Goal: Information Seeking & Learning: Learn about a topic

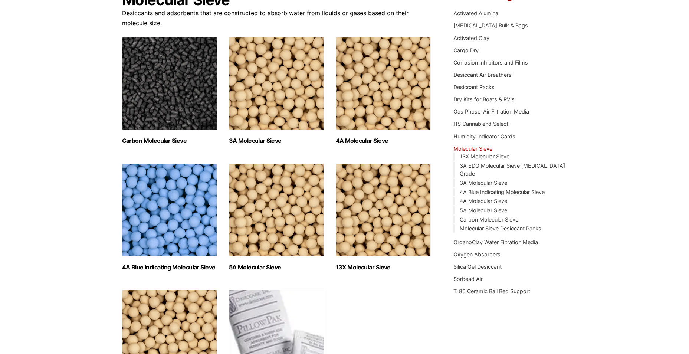
scroll to position [74, 0]
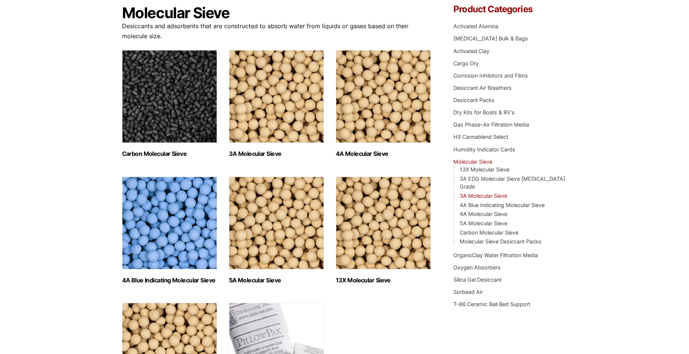
click at [475, 193] on link "3A Molecular Sieve" at bounding box center [483, 196] width 47 height 6
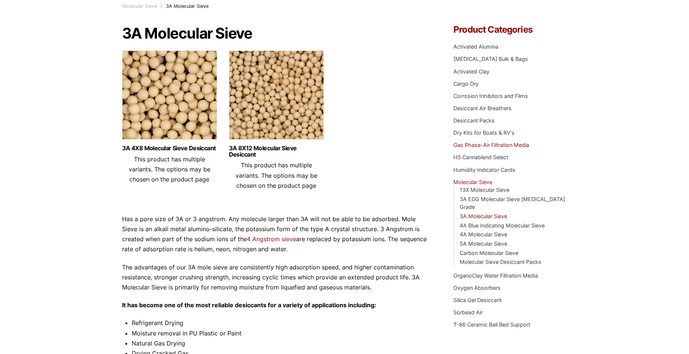
scroll to position [37, 0]
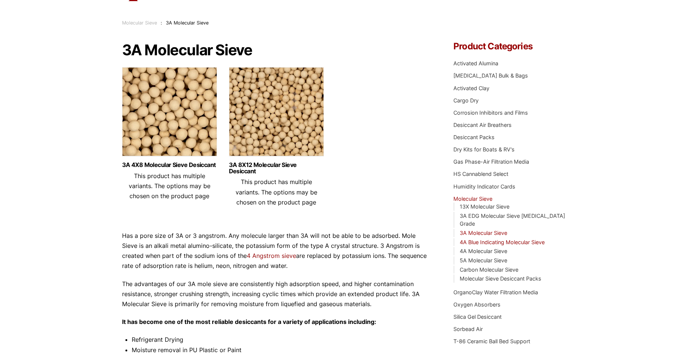
click at [476, 239] on link "4A Blue Indicating Molecular Sieve" at bounding box center [502, 242] width 85 height 6
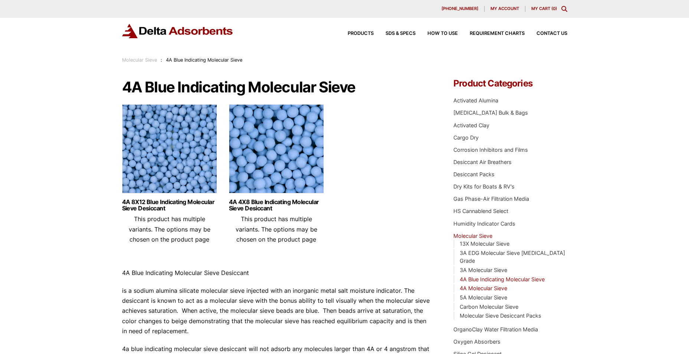
click at [479, 285] on link "4A Molecular Sieve" at bounding box center [483, 288] width 47 height 6
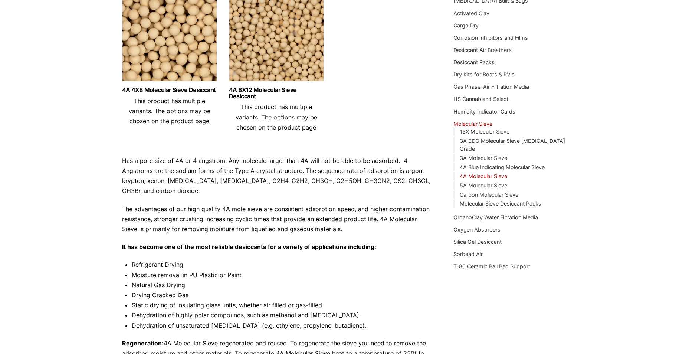
scroll to position [99, 0]
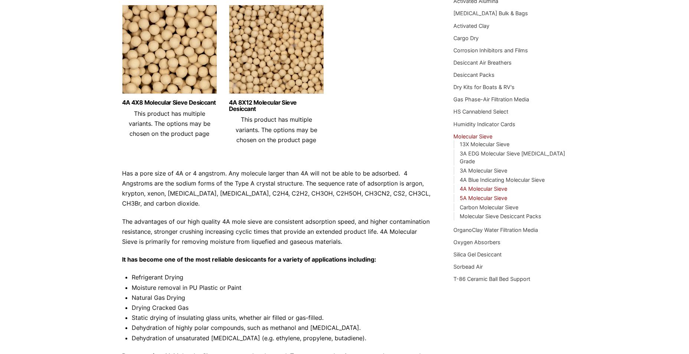
click at [488, 195] on link "5A Molecular Sieve" at bounding box center [483, 198] width 47 height 6
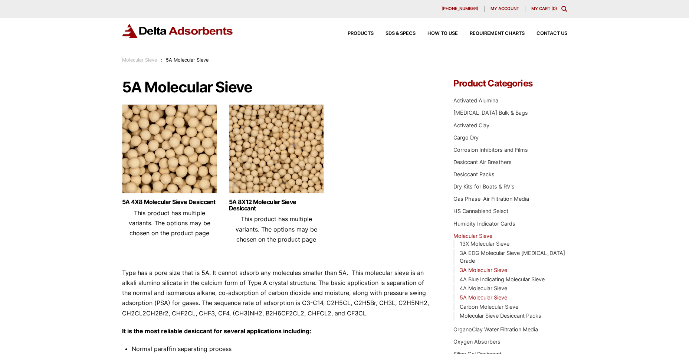
click at [473, 267] on link "3A Molecular Sieve" at bounding box center [483, 270] width 47 height 6
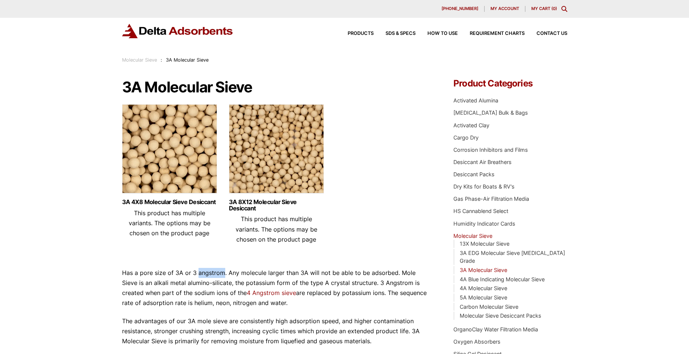
drag, startPoint x: 198, startPoint y: 273, endPoint x: 220, endPoint y: 272, distance: 22.6
click at [220, 272] on p "Has a pore size of 3A or 3 angstrom. Any molecule larger than 3A will not be ab…" at bounding box center [276, 288] width 309 height 40
drag, startPoint x: 220, startPoint y: 272, endPoint x: 214, endPoint y: 272, distance: 5.9
copy p "angstrom"
